Goal: Find specific page/section: Find specific page/section

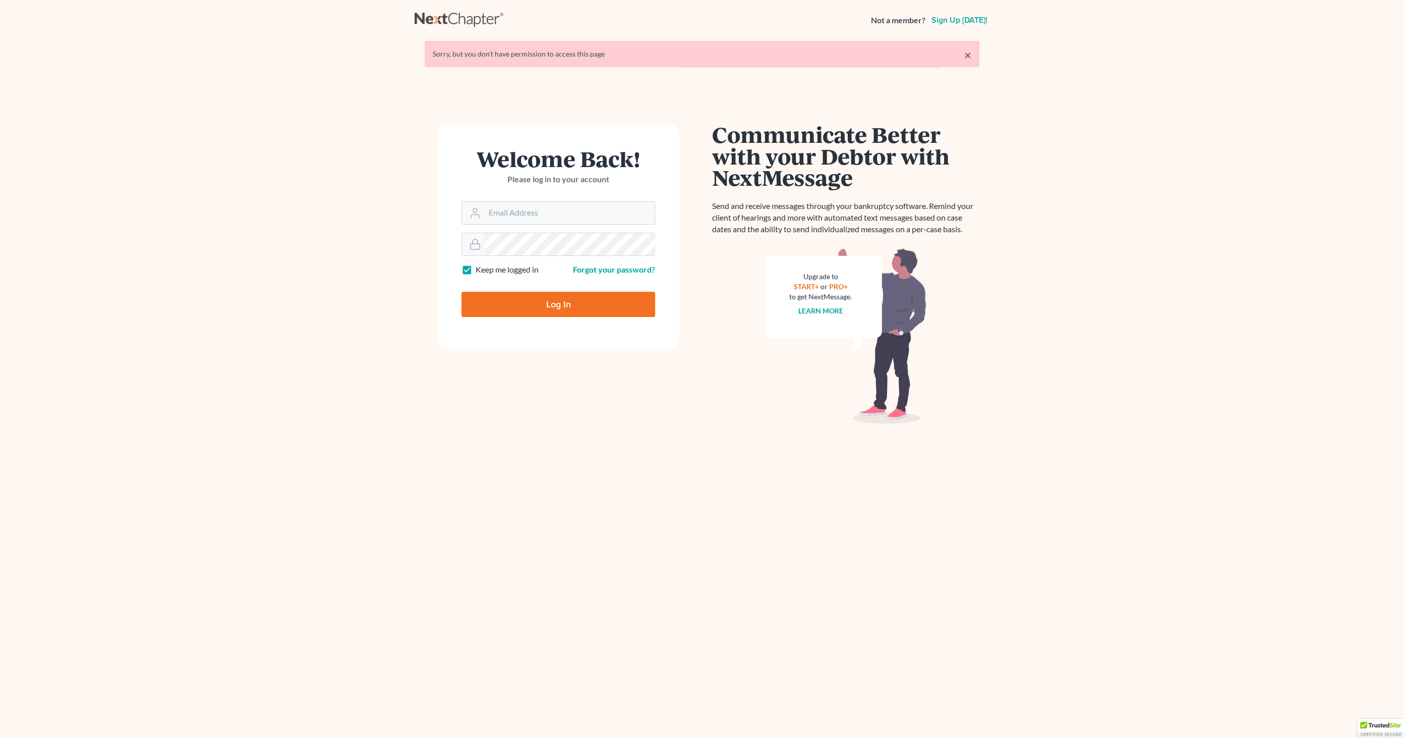
type input "[EMAIL_ADDRESS][DOMAIN_NAME]"
click at [519, 295] on input "Log In" at bounding box center [559, 304] width 194 height 25
type input "Thinking..."
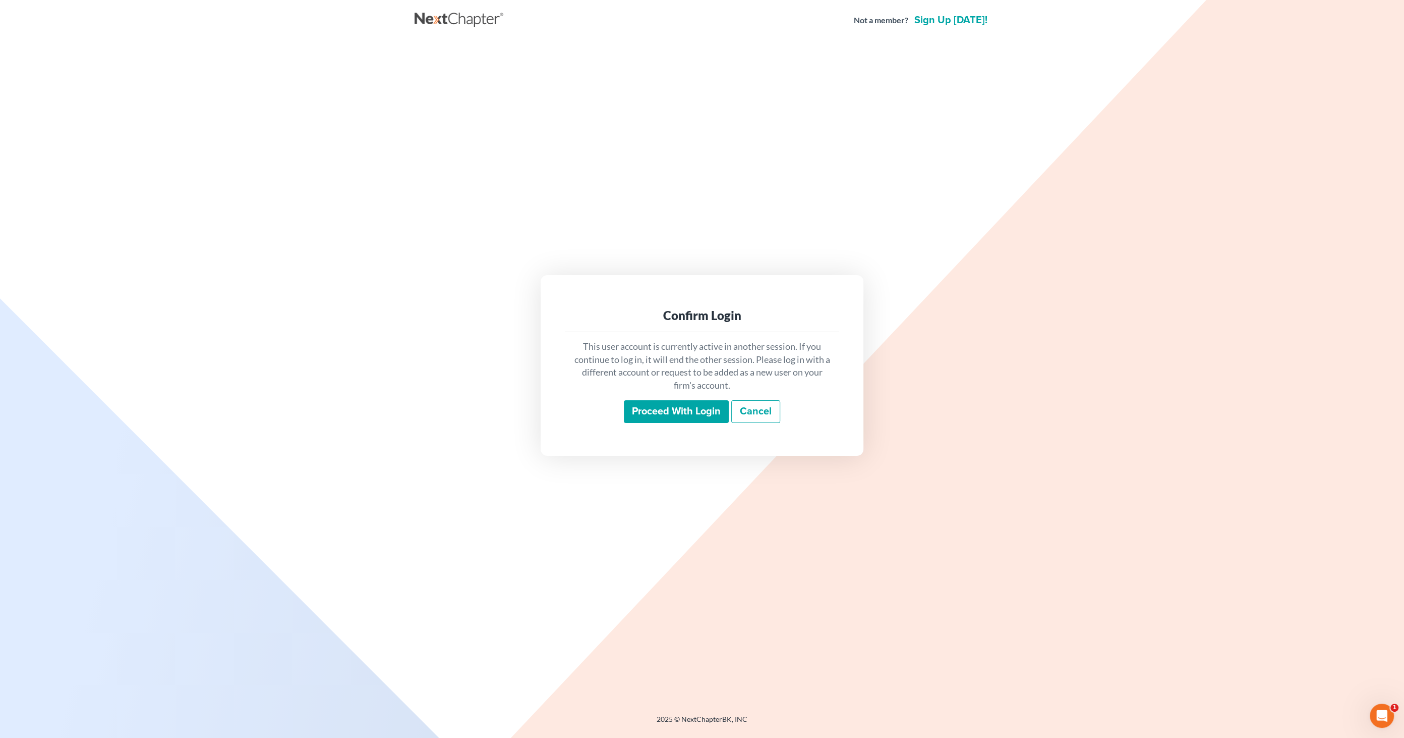
click at [634, 410] on input "Proceed with login" at bounding box center [676, 411] width 105 height 23
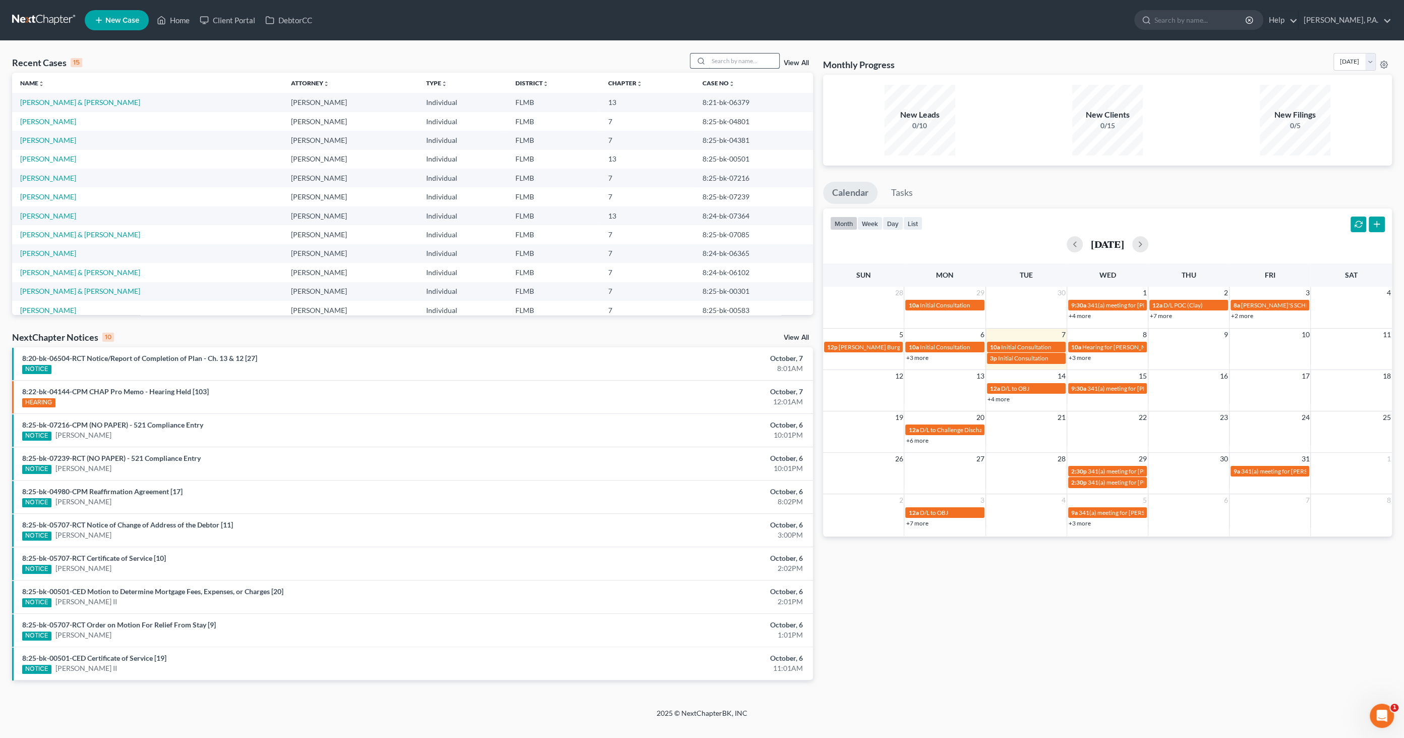
click at [742, 62] on input "search" at bounding box center [744, 60] width 71 height 15
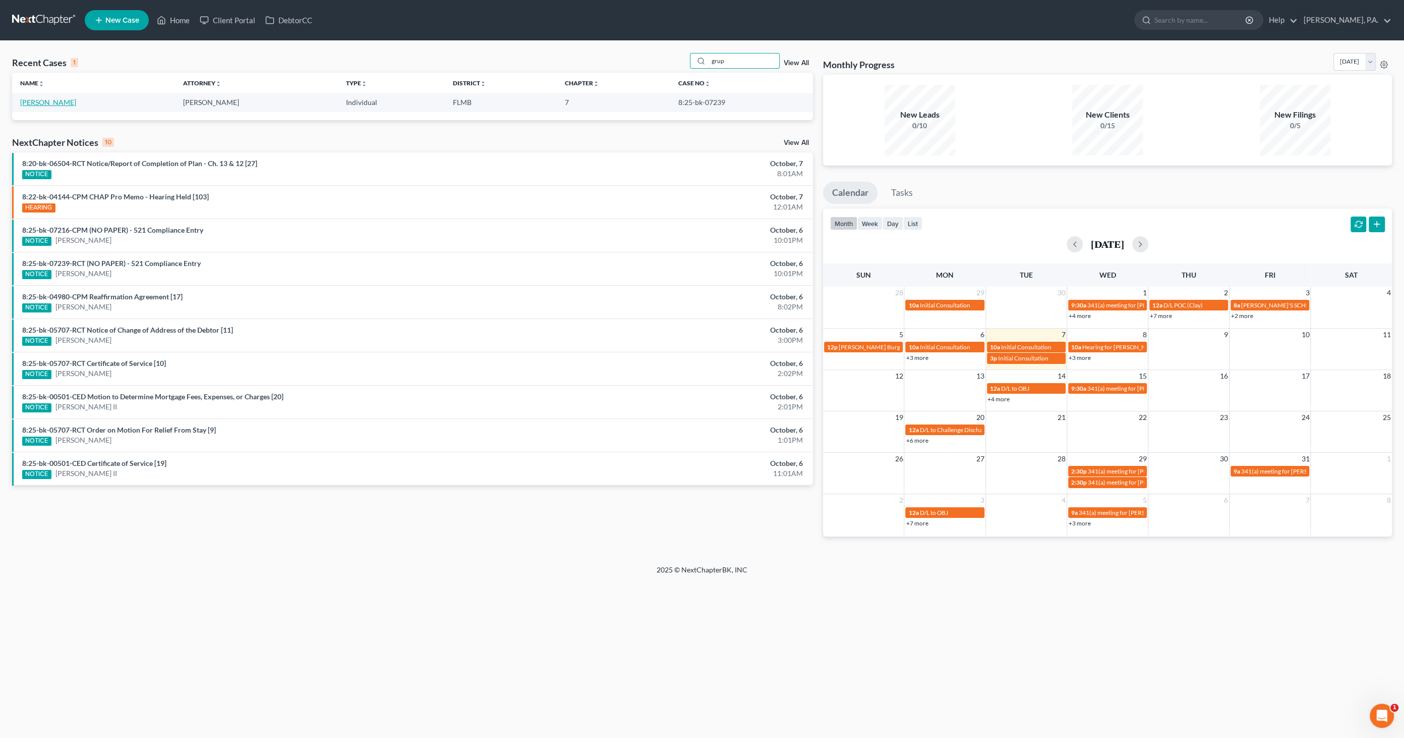
type input "grup"
click at [36, 102] on link "Grupi, Ashley" at bounding box center [48, 102] width 56 height 9
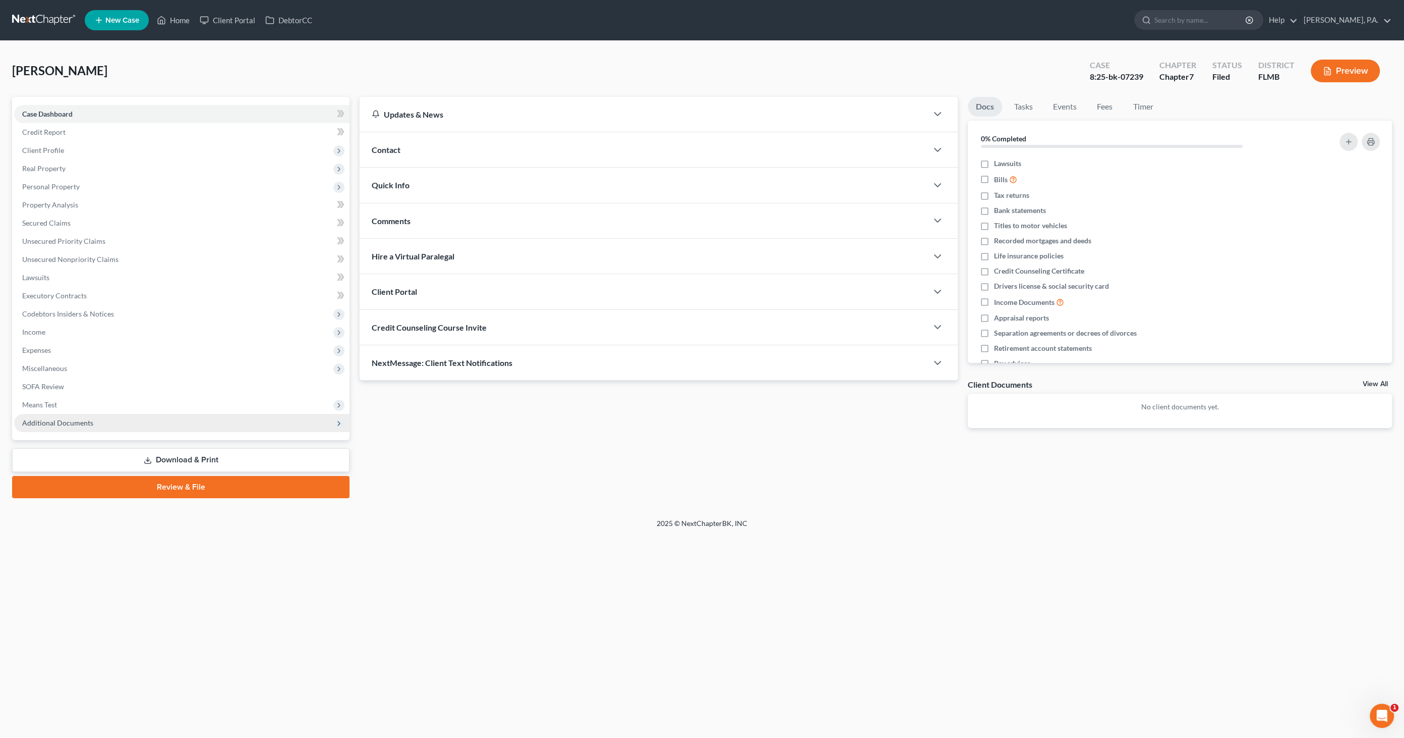
click at [63, 425] on span "Additional Documents" at bounding box center [57, 422] width 71 height 9
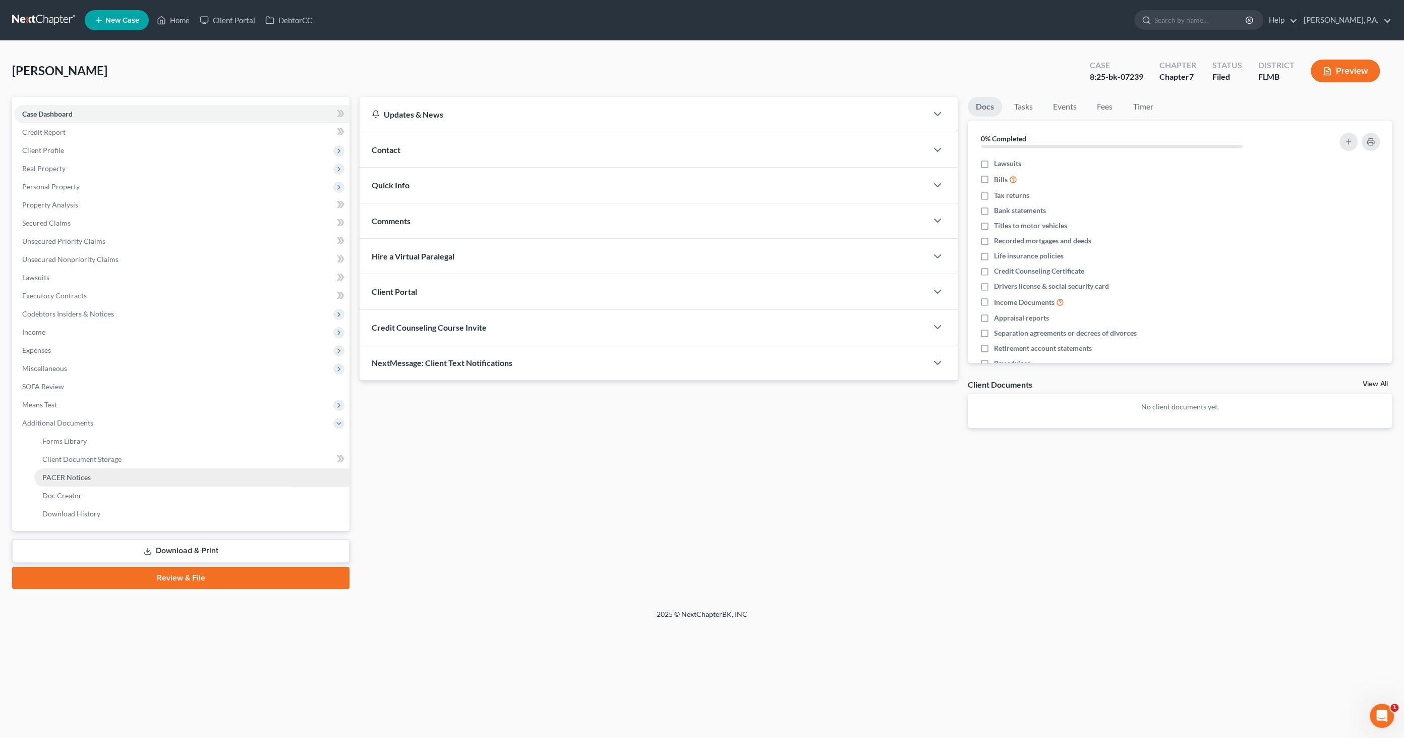
click at [62, 475] on span "PACER Notices" at bounding box center [66, 477] width 48 height 9
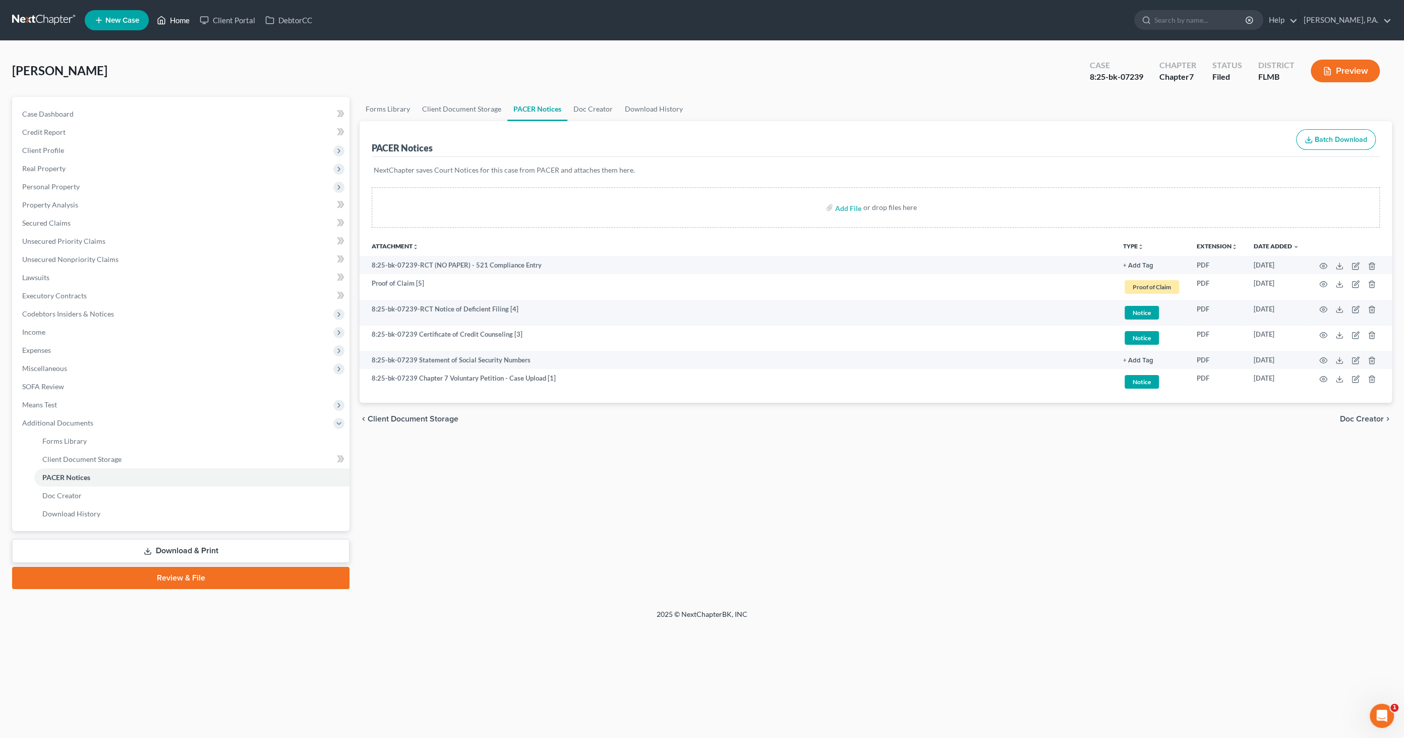
click at [177, 20] on link "Home" at bounding box center [173, 20] width 43 height 18
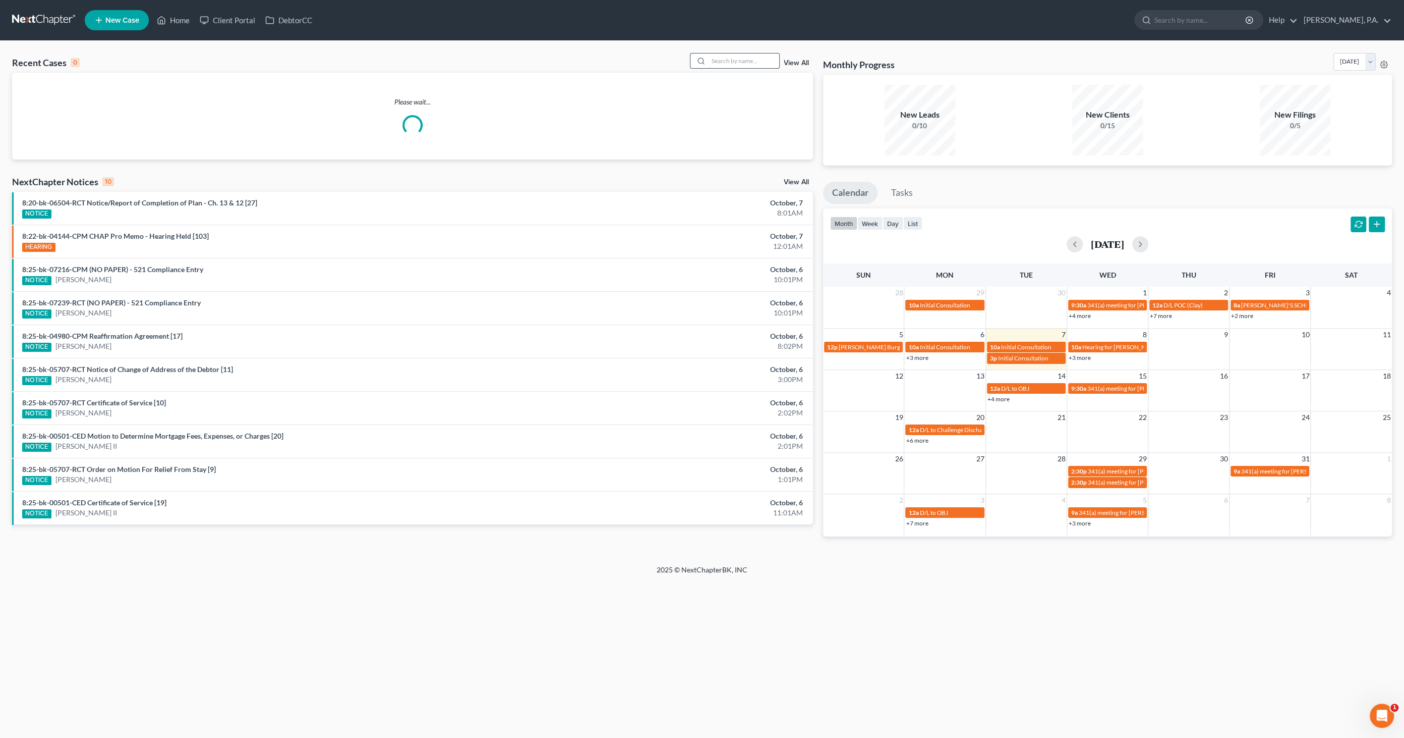
click at [740, 61] on input "search" at bounding box center [744, 60] width 71 height 15
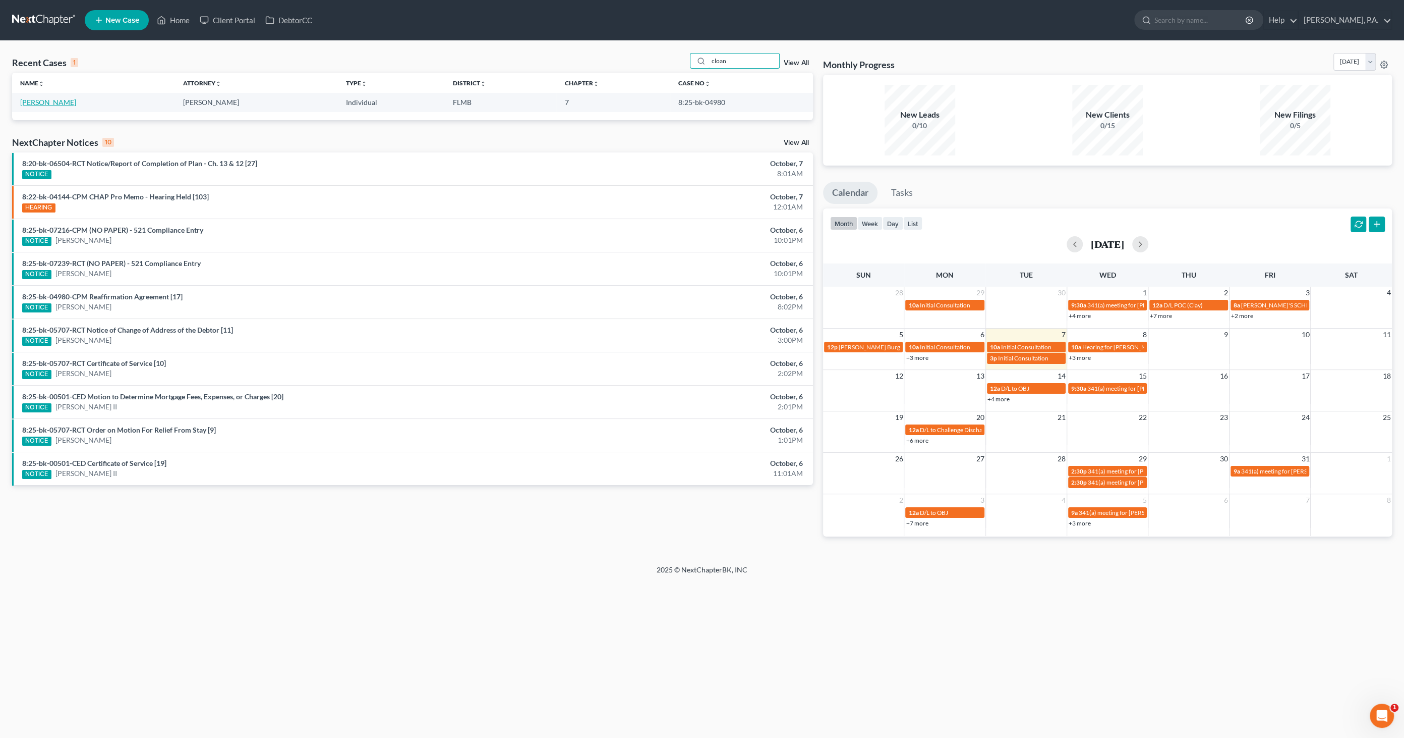
type input "cloan"
click at [53, 99] on link "Cloaninger, Joshua" at bounding box center [48, 102] width 56 height 9
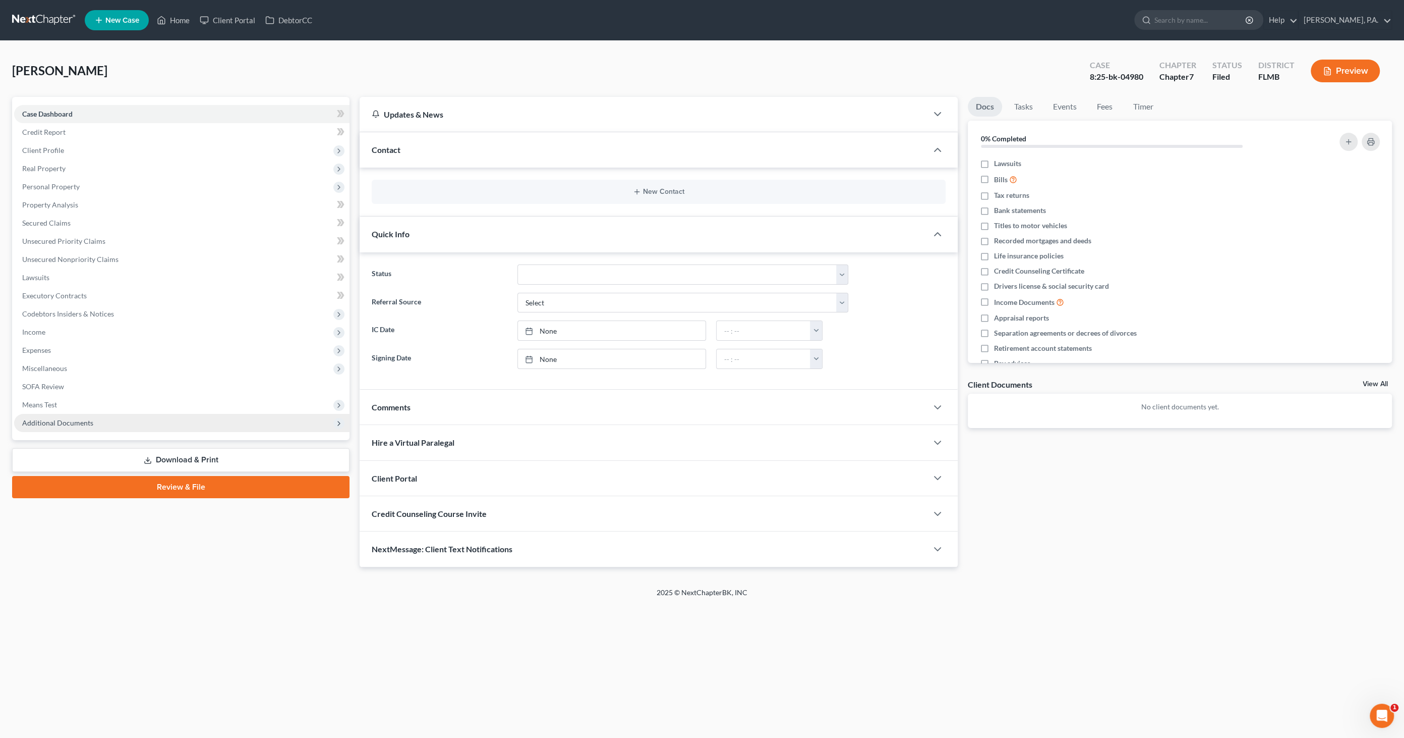
click at [49, 419] on span "Additional Documents" at bounding box center [57, 422] width 71 height 9
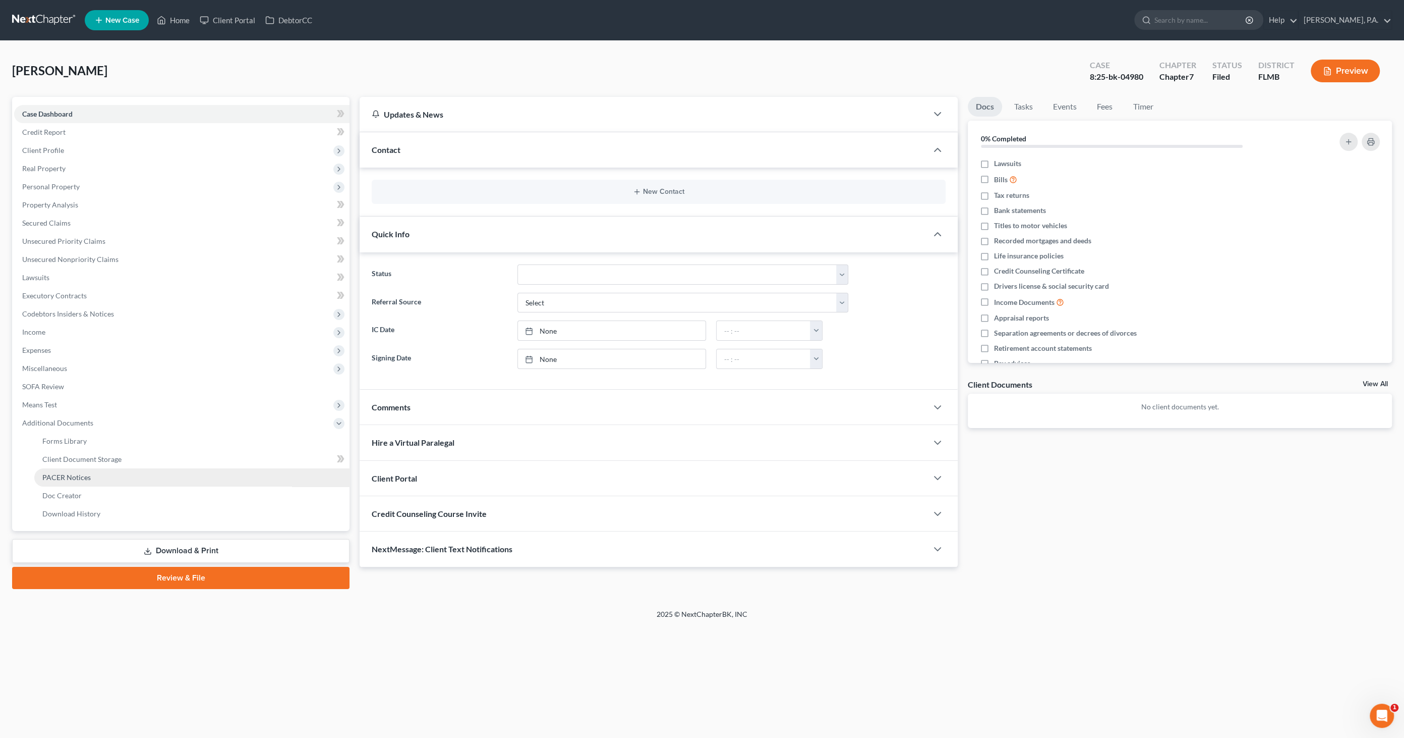
click at [68, 475] on span "PACER Notices" at bounding box center [66, 477] width 48 height 9
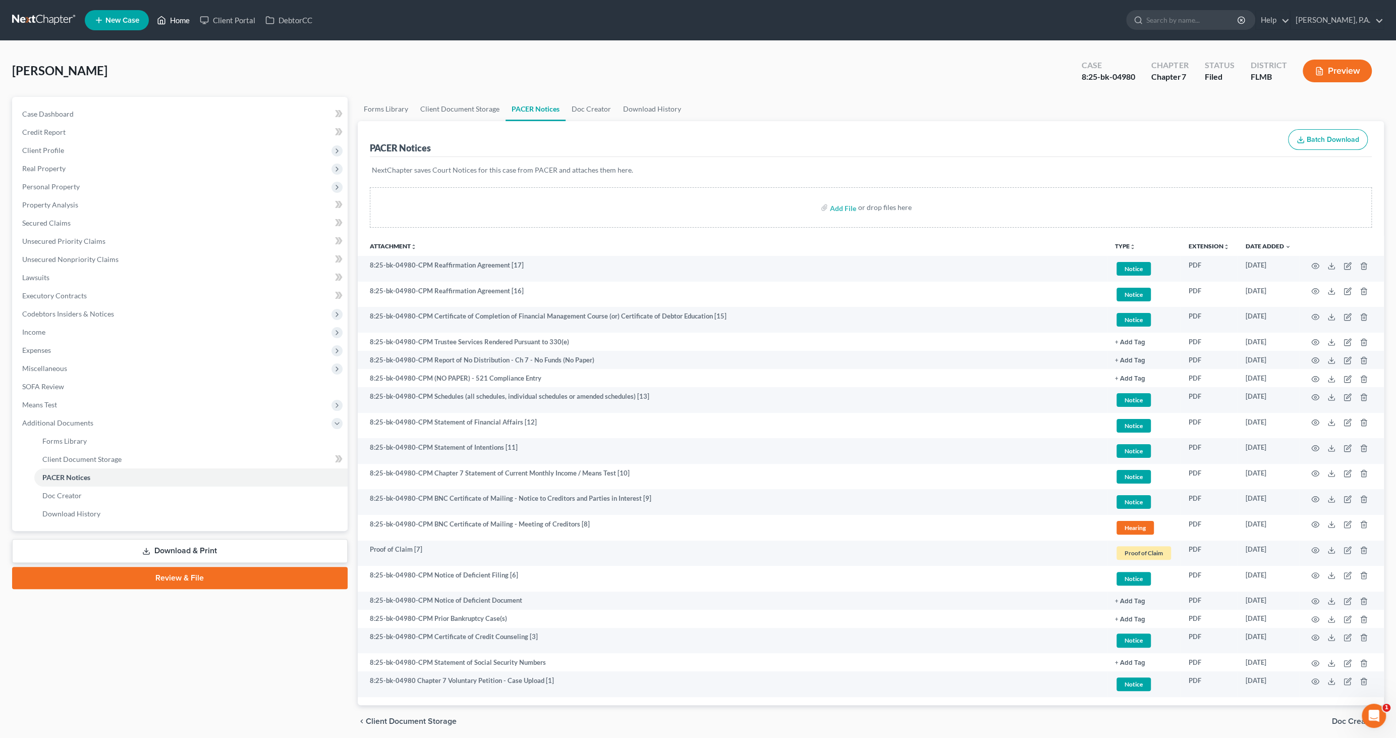
click at [177, 20] on link "Home" at bounding box center [173, 20] width 43 height 18
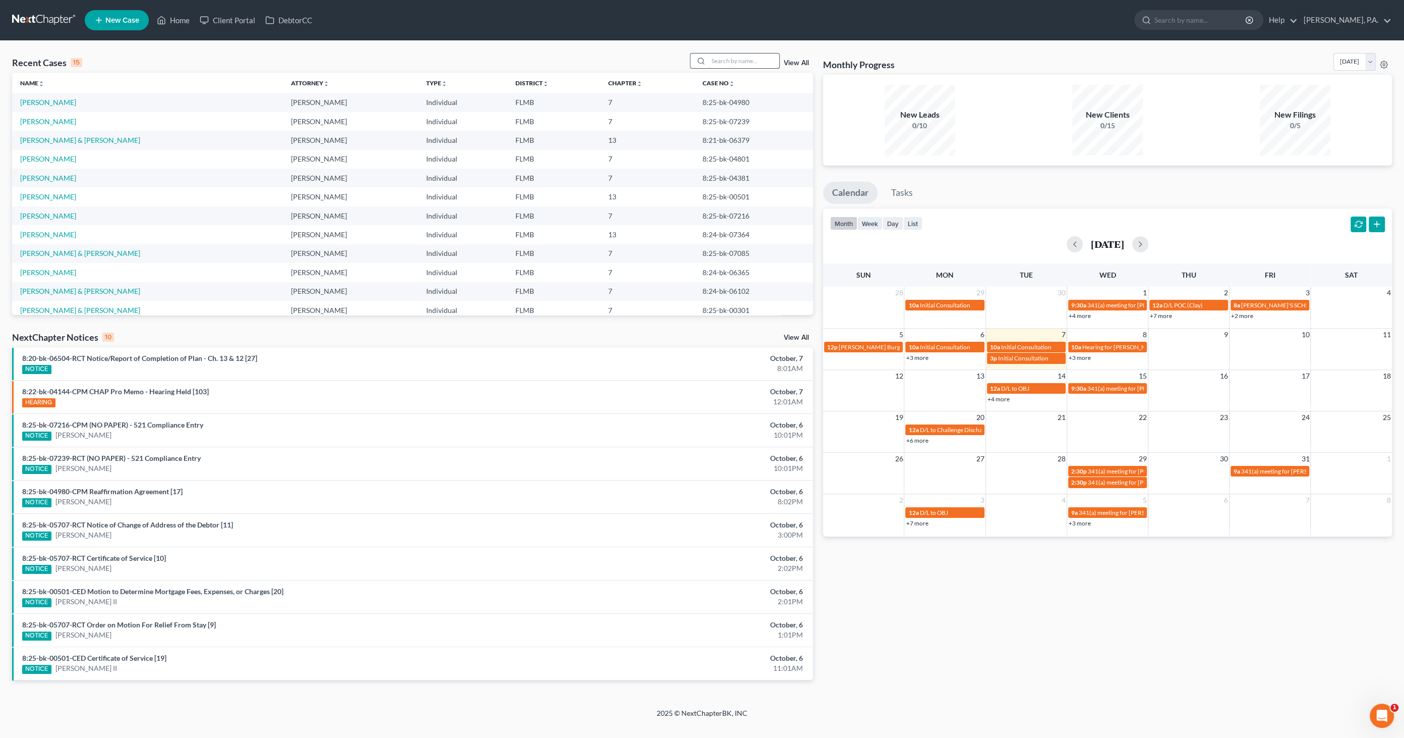
click at [743, 61] on input "search" at bounding box center [744, 60] width 71 height 15
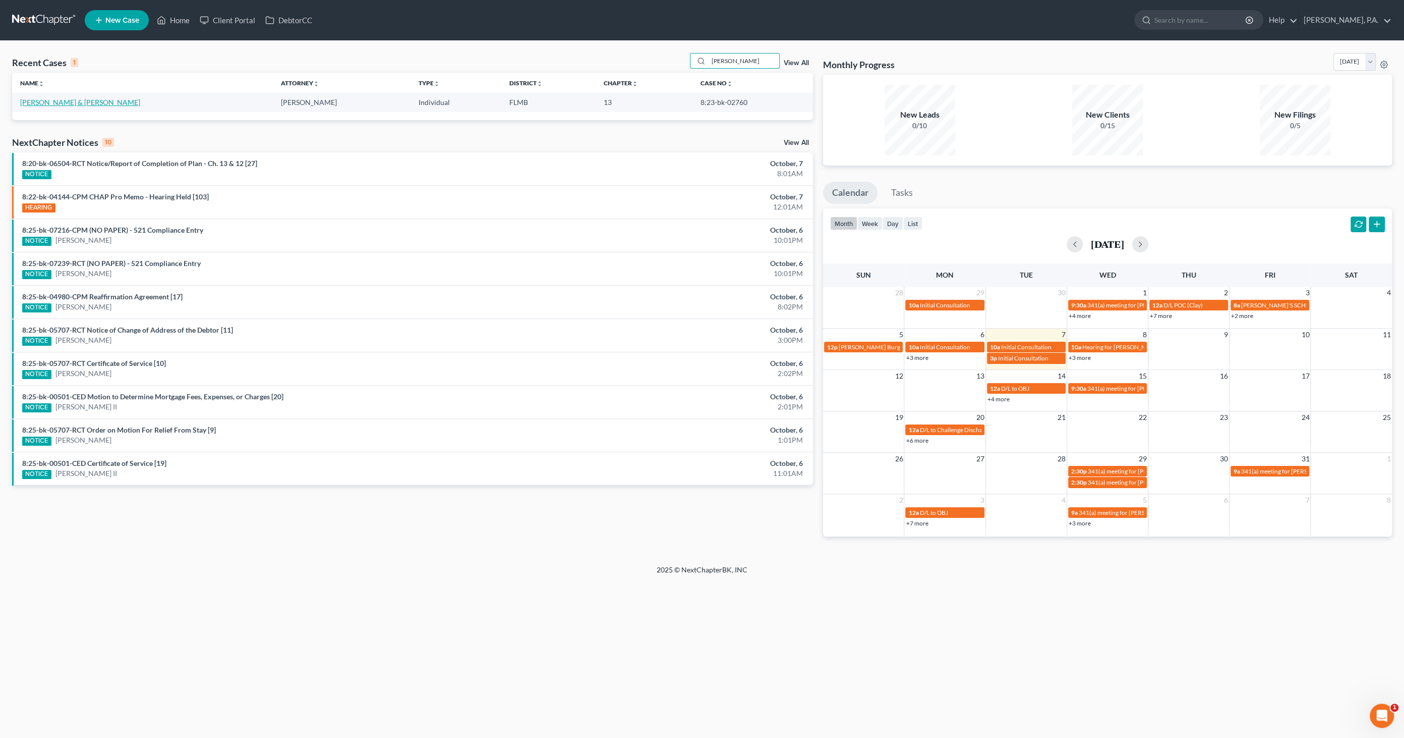
type input "berry"
click at [111, 103] on link "Berry, Robert & DeAngelo, Donna" at bounding box center [80, 102] width 120 height 9
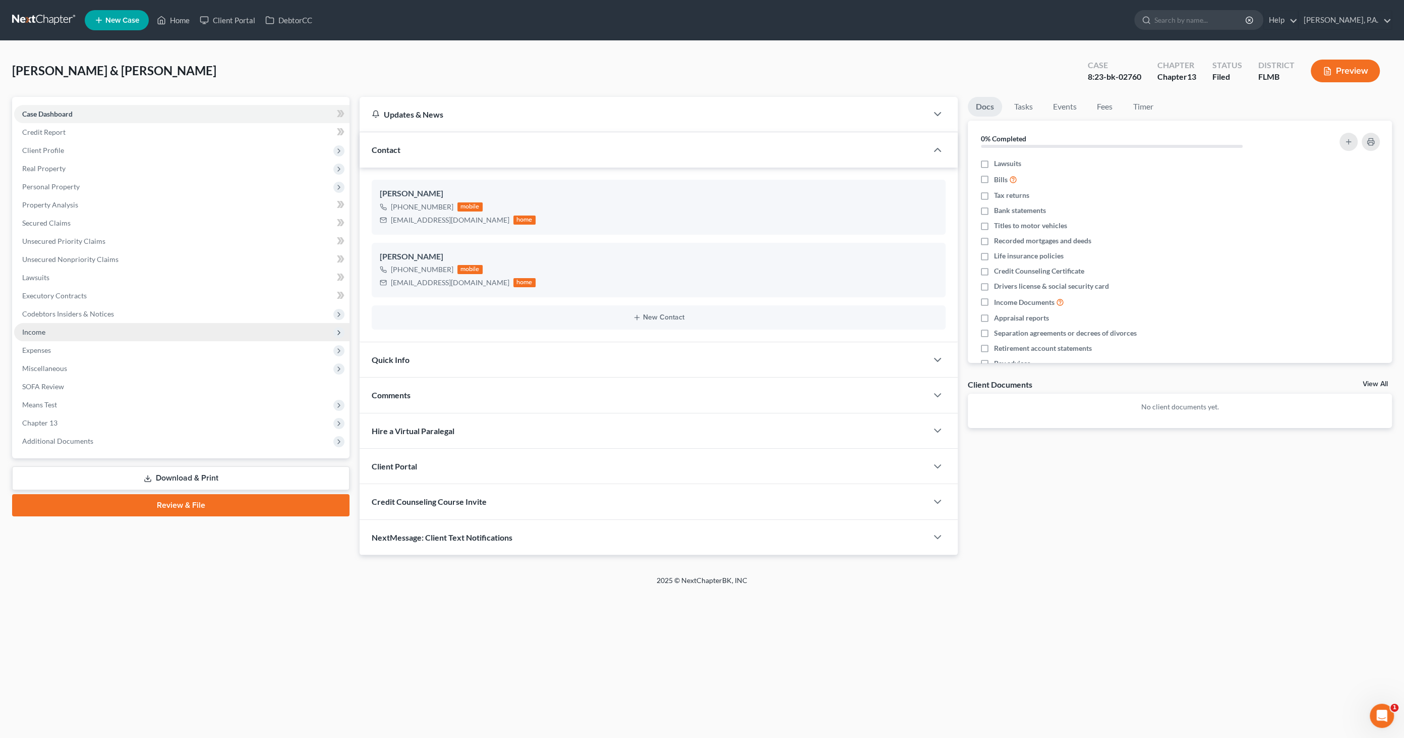
click at [55, 332] on span "Income" at bounding box center [181, 332] width 335 height 18
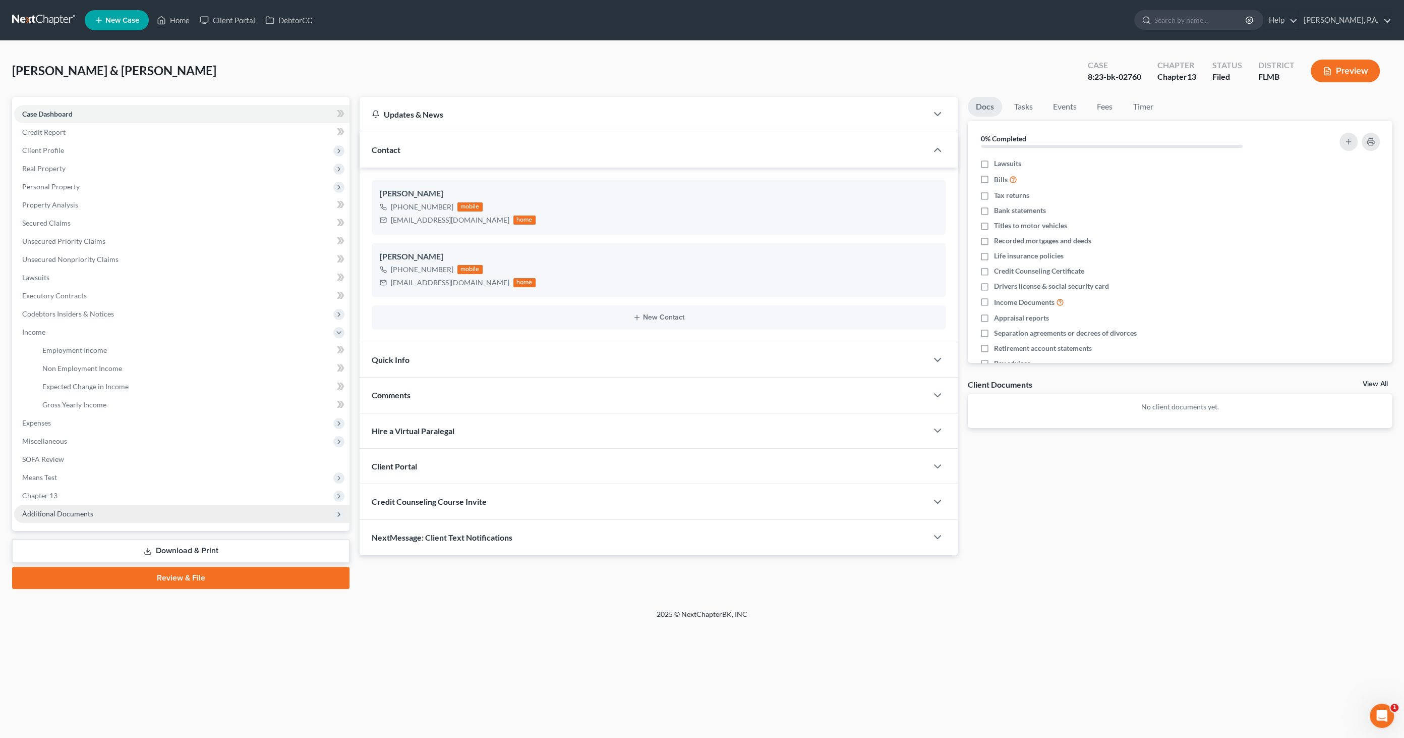
click at [58, 514] on span "Additional Documents" at bounding box center [57, 513] width 71 height 9
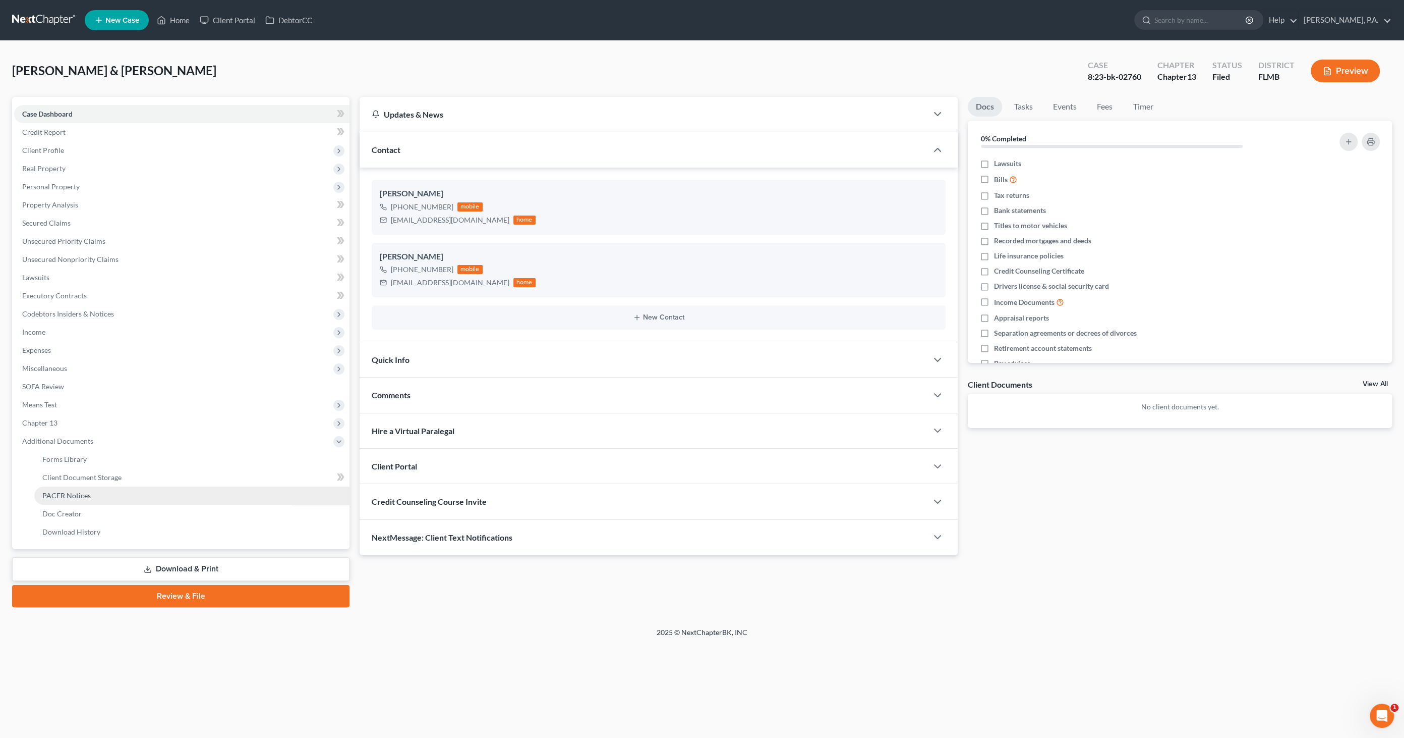
click at [72, 501] on link "PACER Notices" at bounding box center [191, 495] width 315 height 18
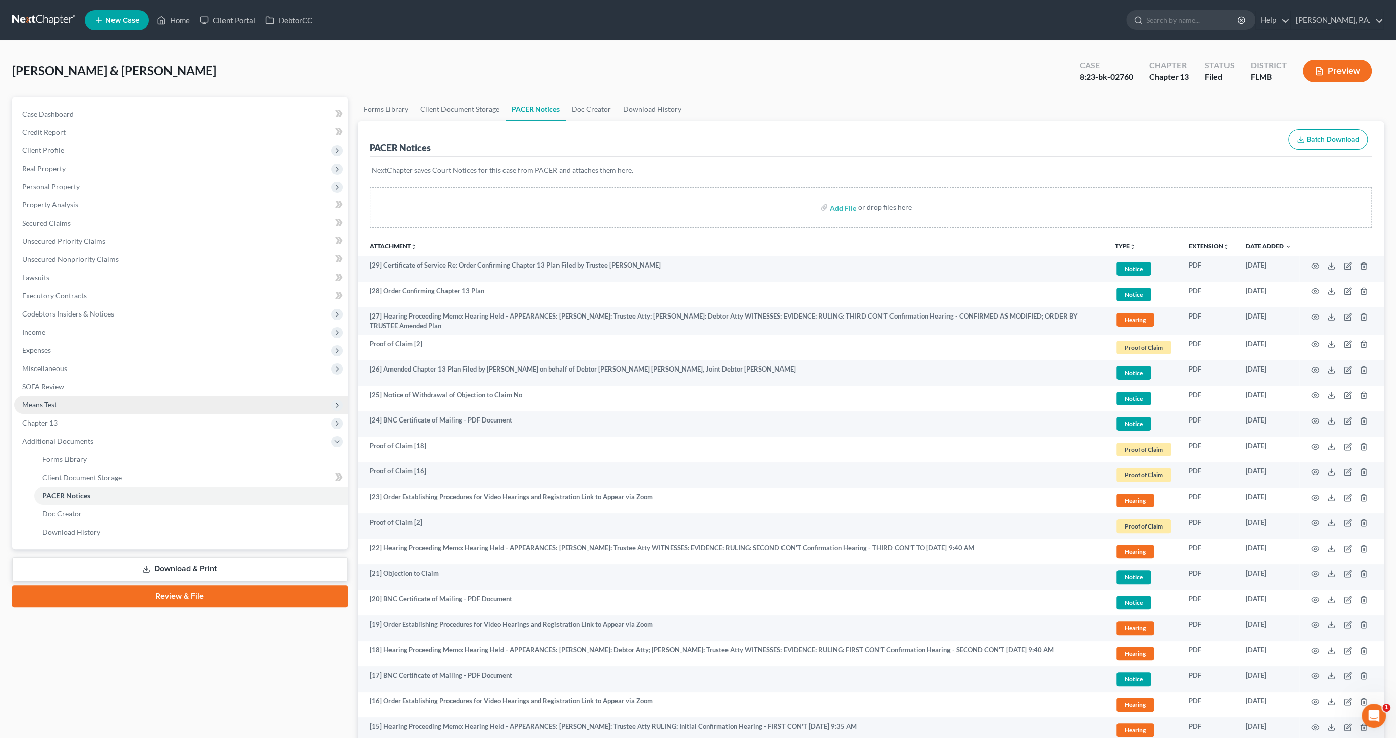
click at [50, 401] on span "Means Test" at bounding box center [39, 404] width 35 height 9
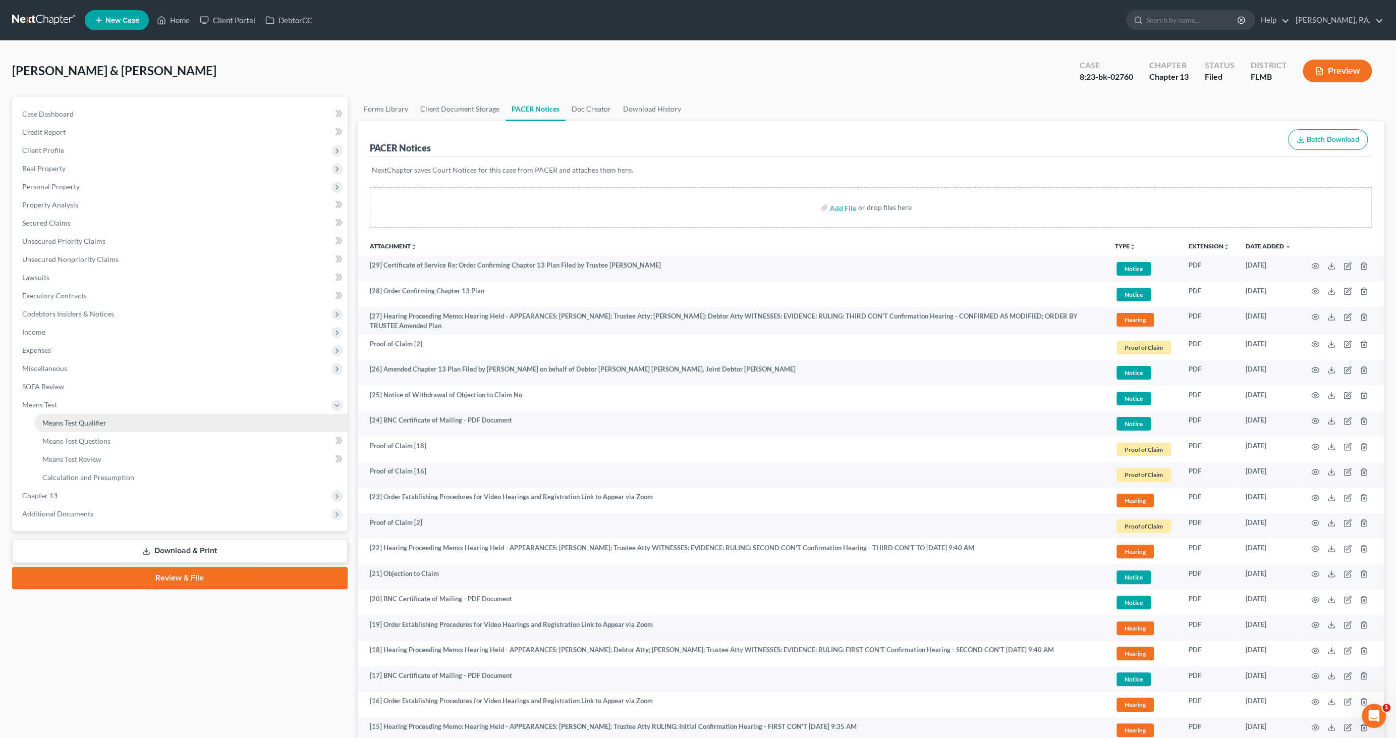
click at [56, 421] on span "Means Test Qualifier" at bounding box center [74, 422] width 64 height 9
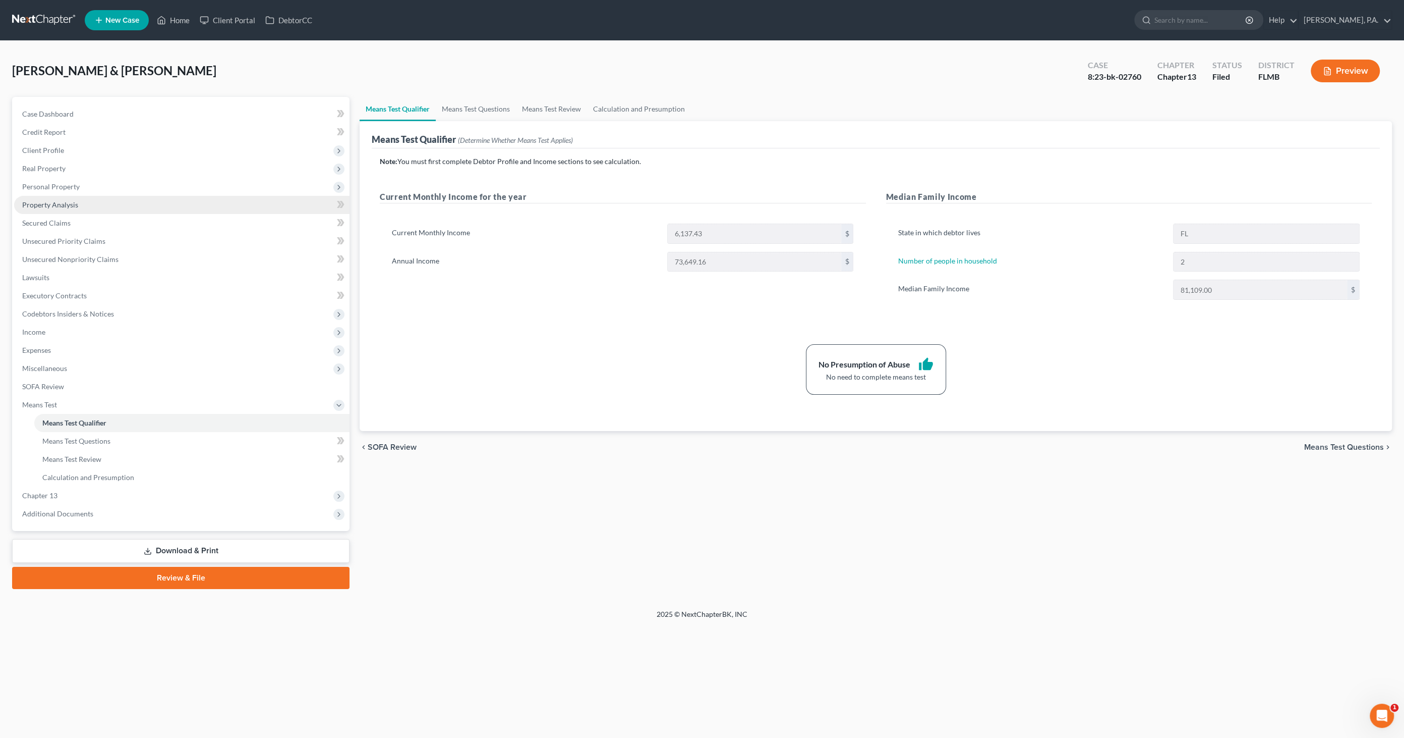
click at [65, 205] on span "Property Analysis" at bounding box center [50, 204] width 56 height 9
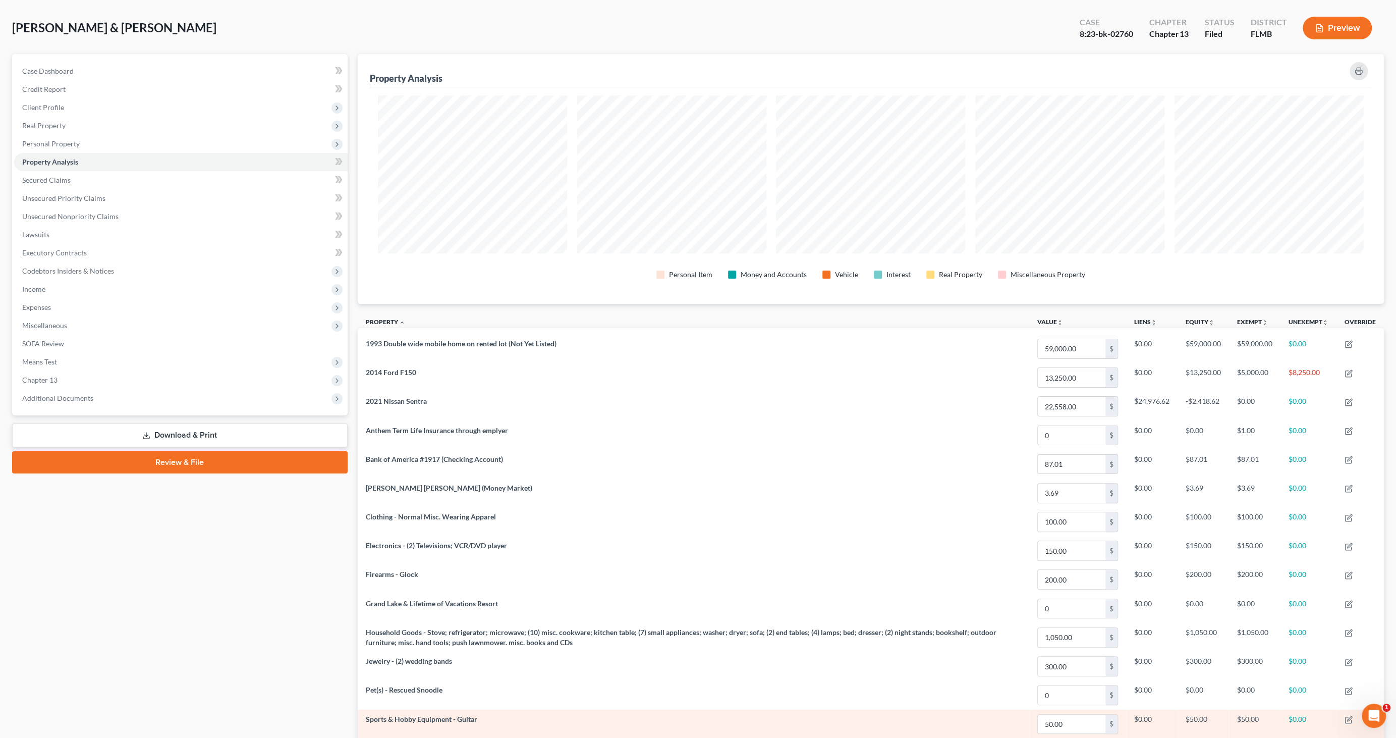
scroll to position [166, 0]
